Goal: Information Seeking & Learning: Learn about a topic

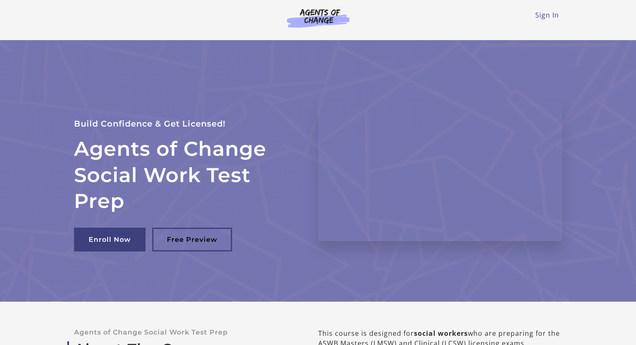
click at [324, 12] on img at bounding box center [318, 17] width 80 height 19
click at [320, 20] on img at bounding box center [318, 17] width 80 height 19
